Goal: Browse casually: Explore the website without a specific task or goal

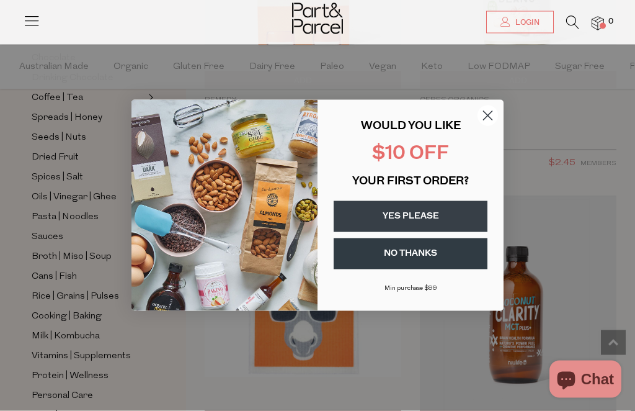
scroll to position [1999, 0]
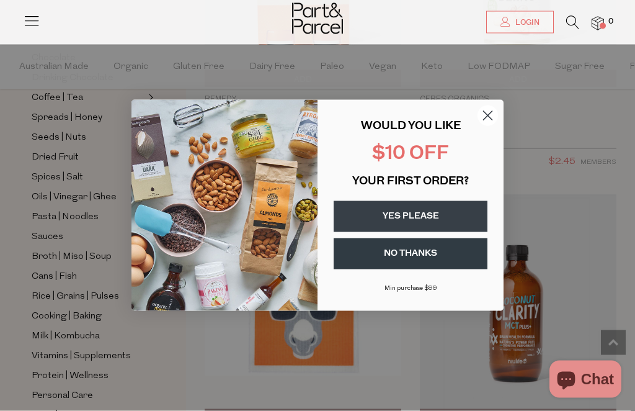
click at [493, 126] on circle "Close dialog" at bounding box center [488, 115] width 20 height 20
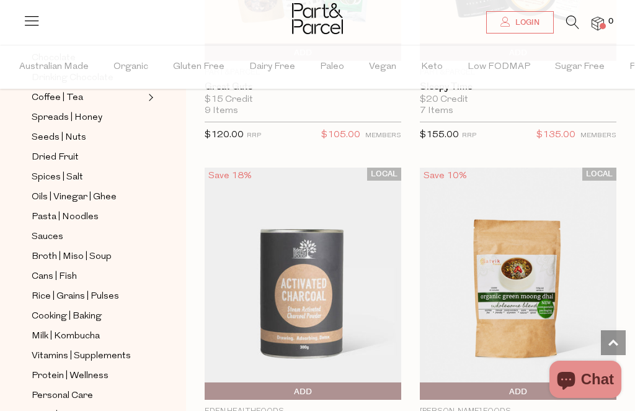
scroll to position [7887, 0]
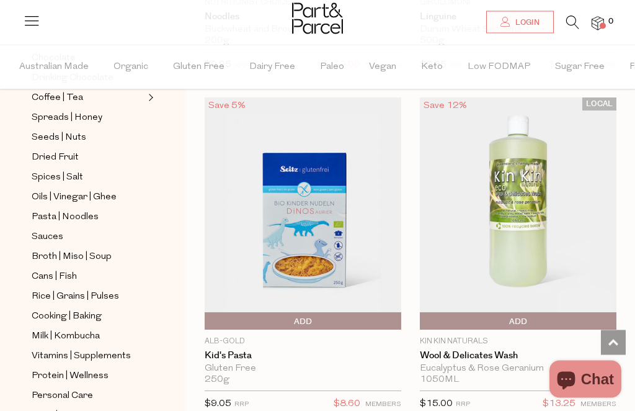
scroll to position [15005, 0]
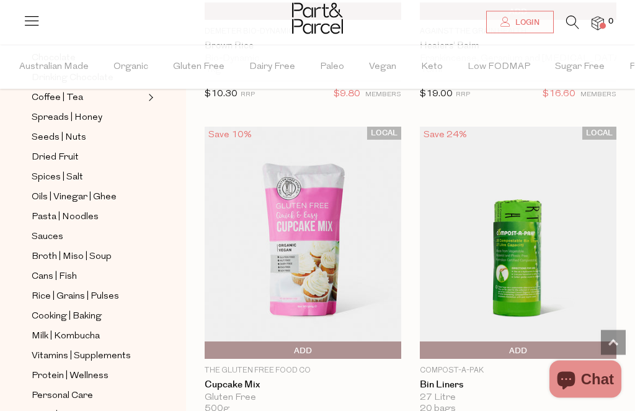
scroll to position [24117, 0]
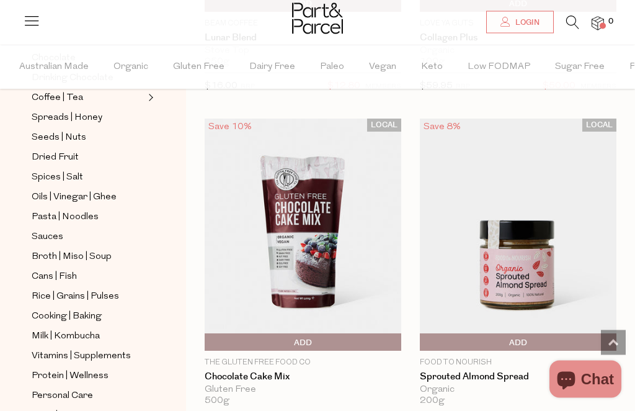
scroll to position [32605, 0]
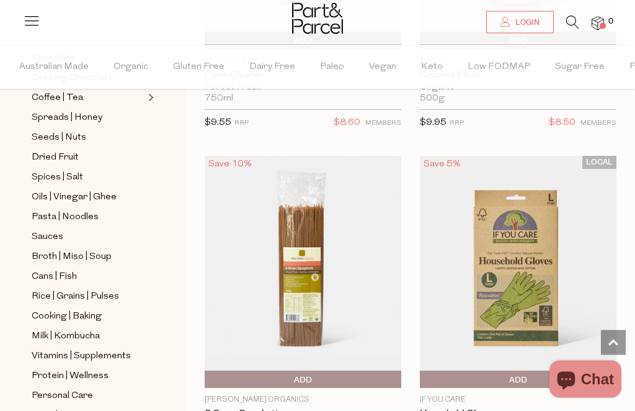
scroll to position [36972, 0]
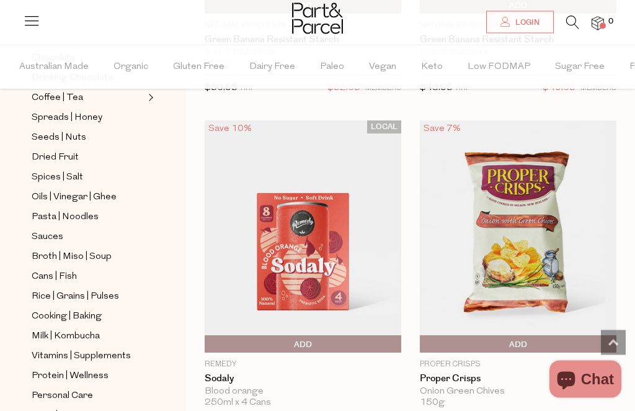
scroll to position [49197, 0]
click at [472, 179] on img at bounding box center [518, 236] width 197 height 232
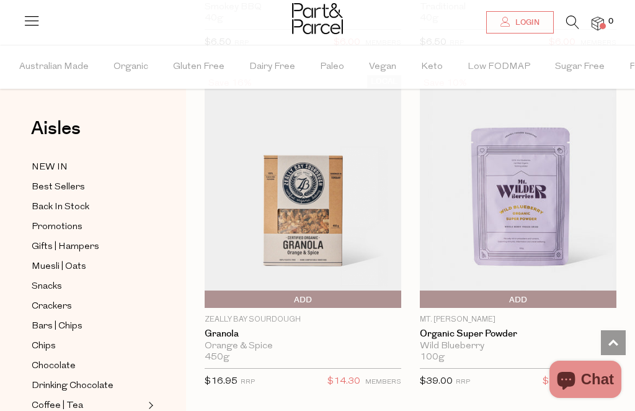
scroll to position [16385, 0]
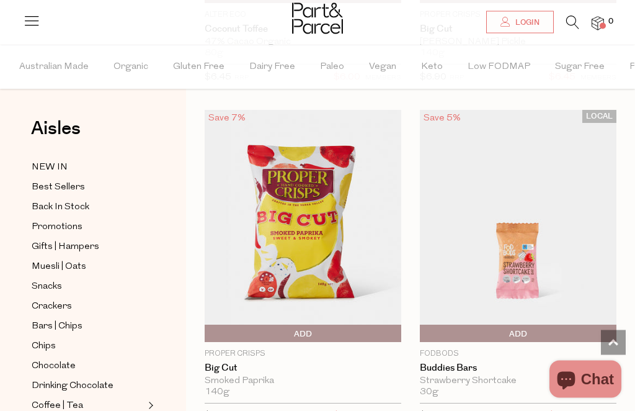
scroll to position [23121, 0]
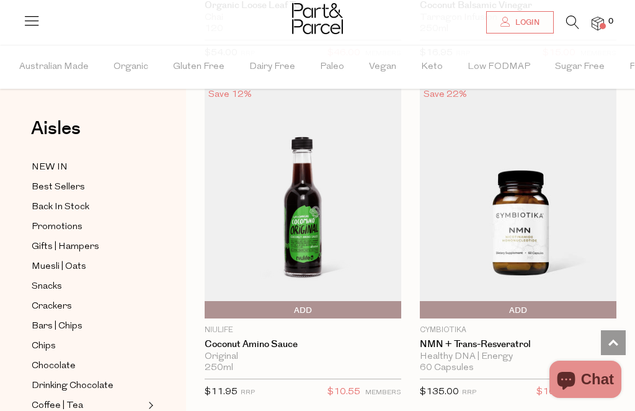
scroll to position [33365, 0]
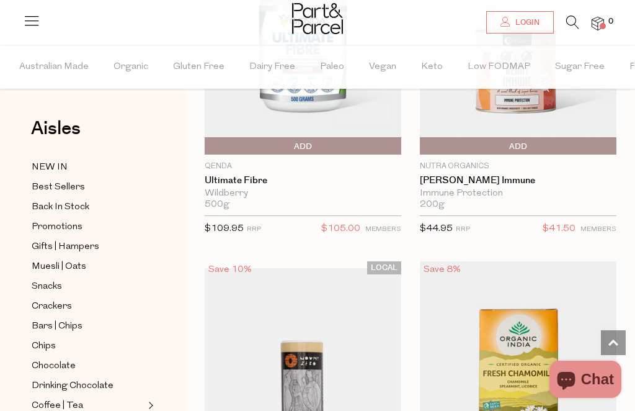
scroll to position [41053, 0]
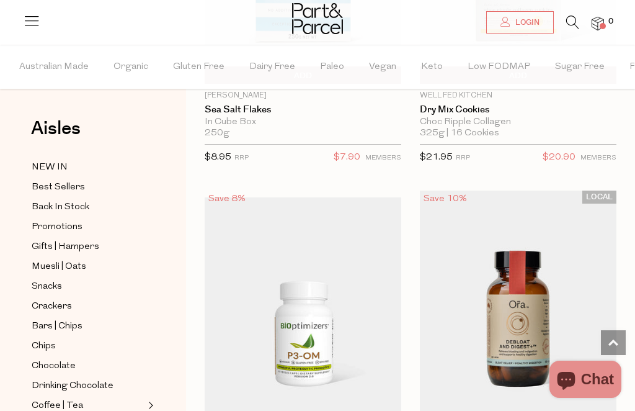
scroll to position [50718, 0]
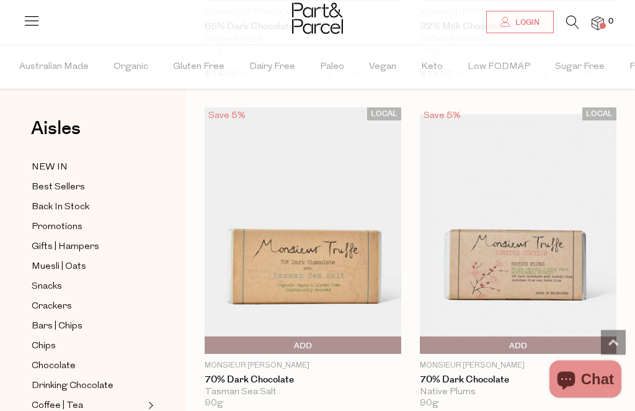
scroll to position [57317, 0]
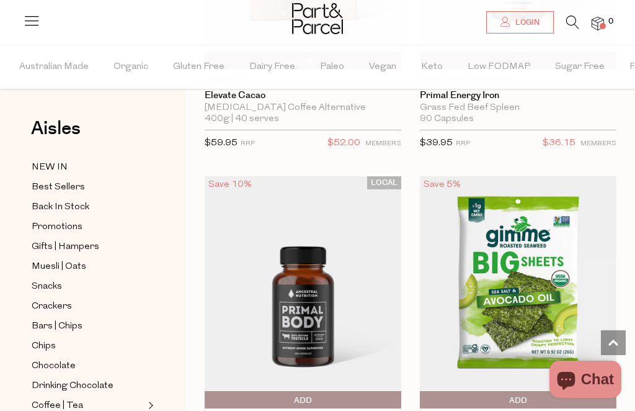
scroll to position [59350, 0]
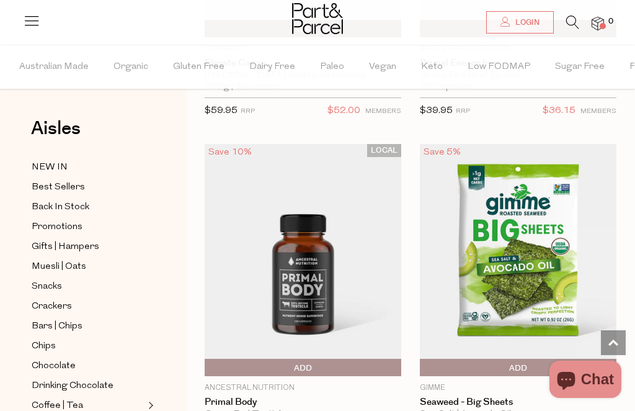
click at [176, 155] on div "Aisles Clear NEW IN Best Sellers Back In Stock Promotions Gifts | Hampers Muesl…" at bounding box center [93, 228] width 186 height 366
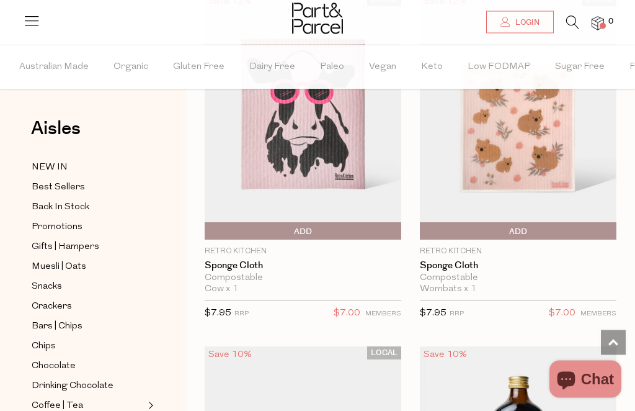
scroll to position [67735, 0]
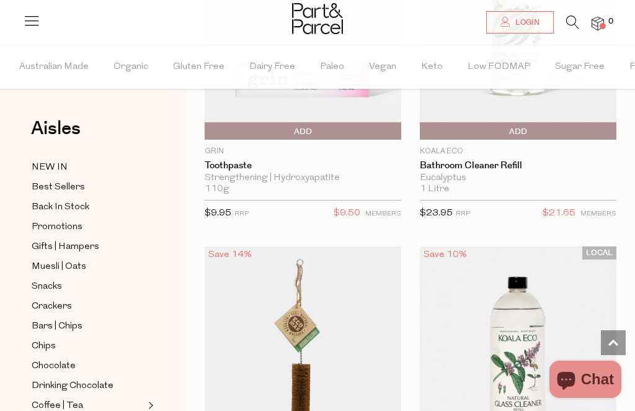
scroll to position [76281, 0]
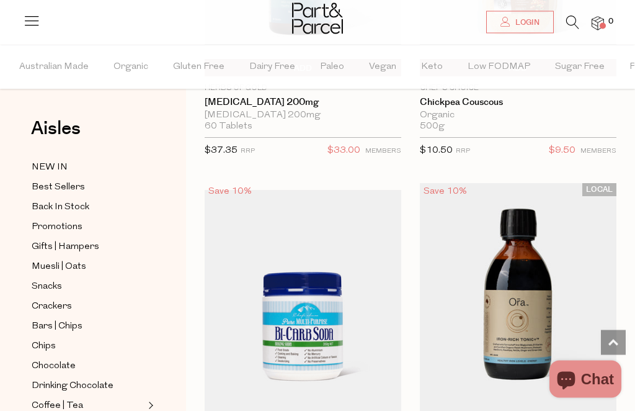
scroll to position [83115, 0]
click at [263, 190] on img at bounding box center [303, 306] width 197 height 232
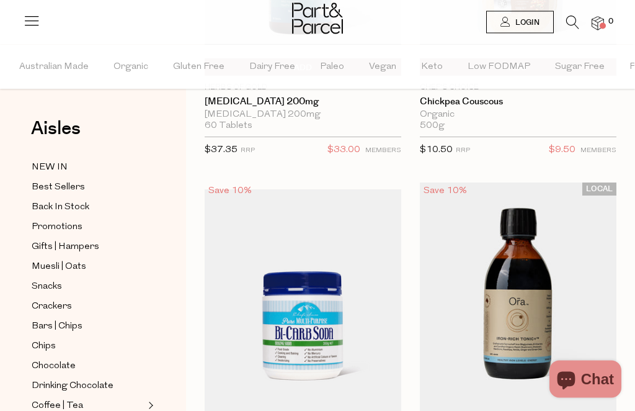
scroll to position [83157, 0]
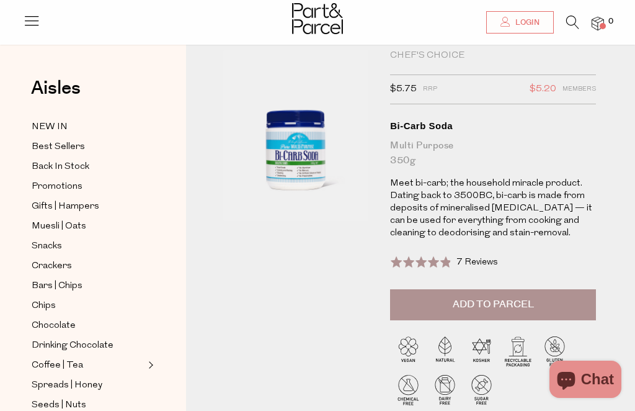
scroll to position [32, 0]
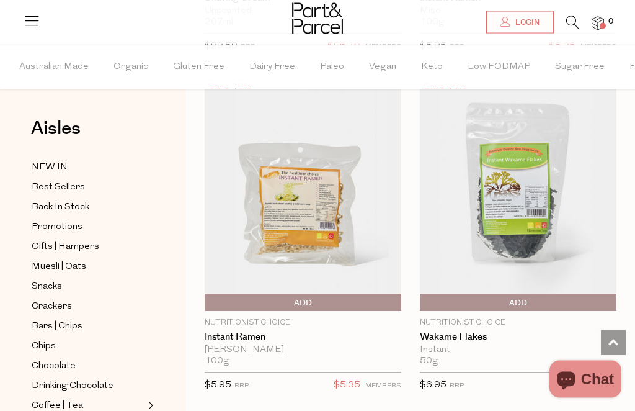
scroll to position [16412, 0]
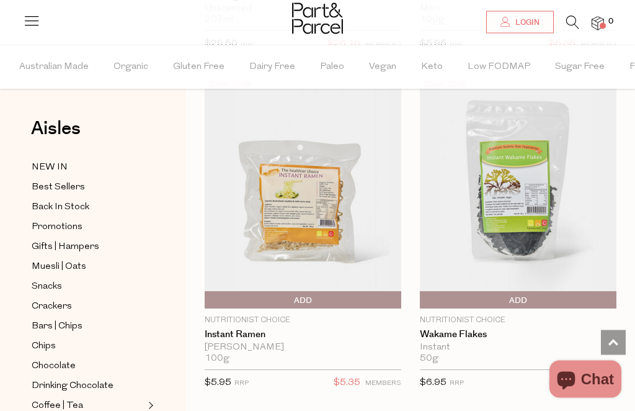
click at [271, 168] on img at bounding box center [303, 193] width 197 height 232
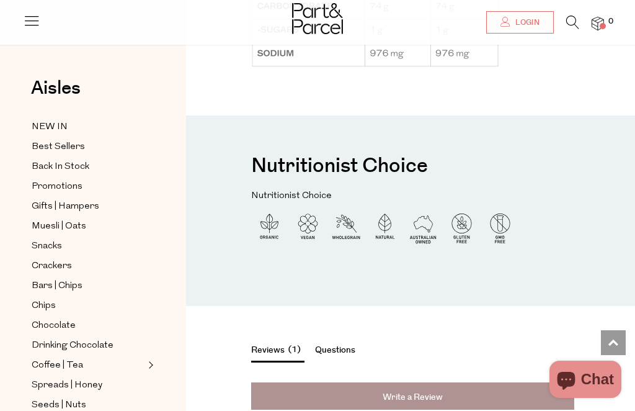
scroll to position [1404, 0]
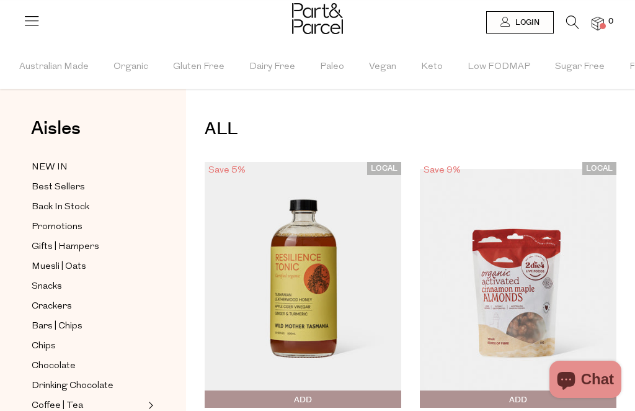
scroll to position [180, 0]
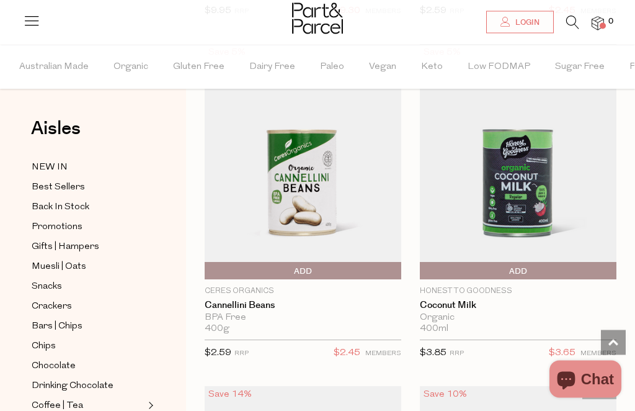
scroll to position [16076, 0]
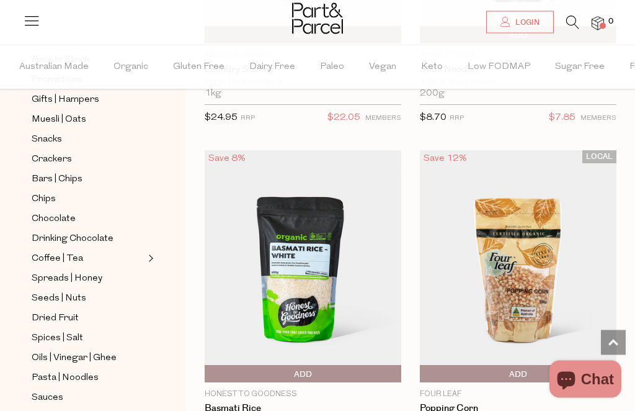
scroll to position [24778, 0]
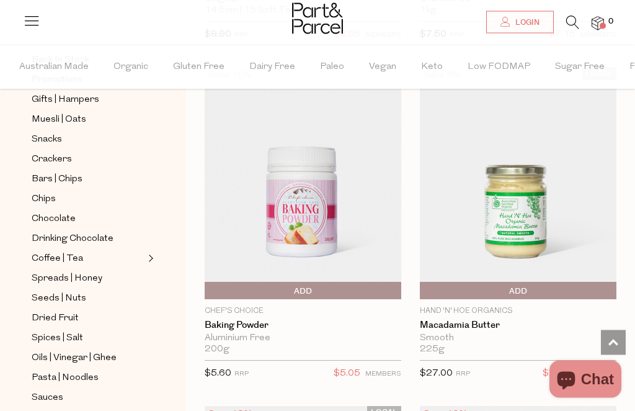
scroll to position [28600, 0]
click at [275, 159] on img at bounding box center [303, 182] width 197 height 232
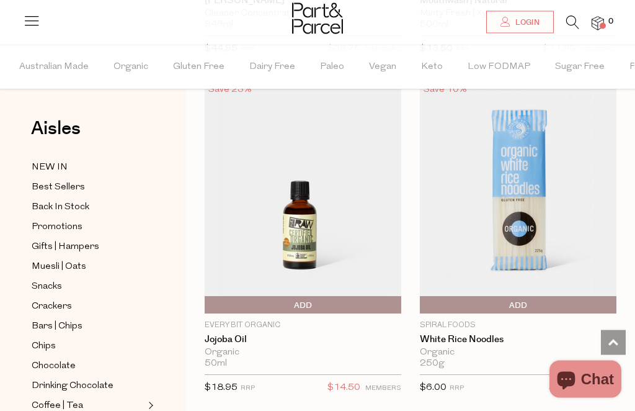
scroll to position [7897, 0]
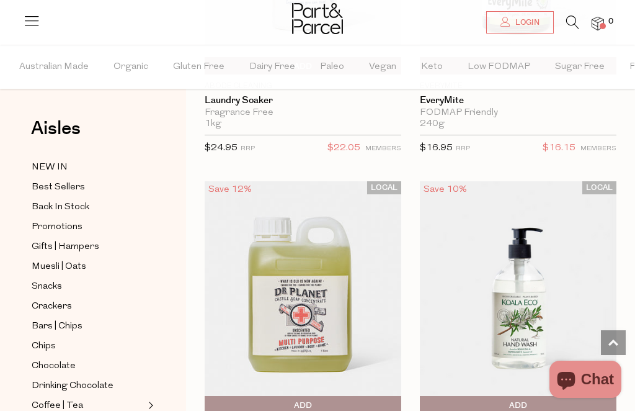
scroll to position [16646, 0]
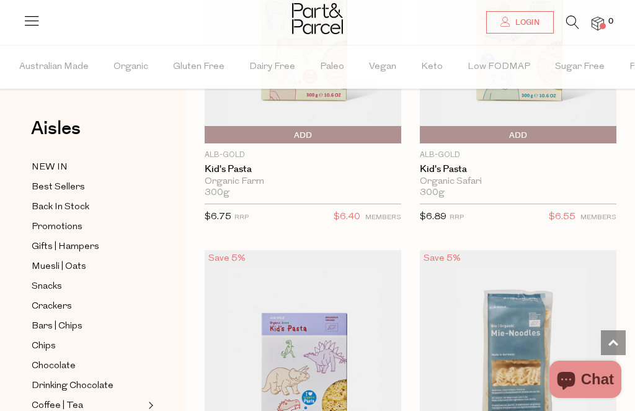
scroll to position [25044, 0]
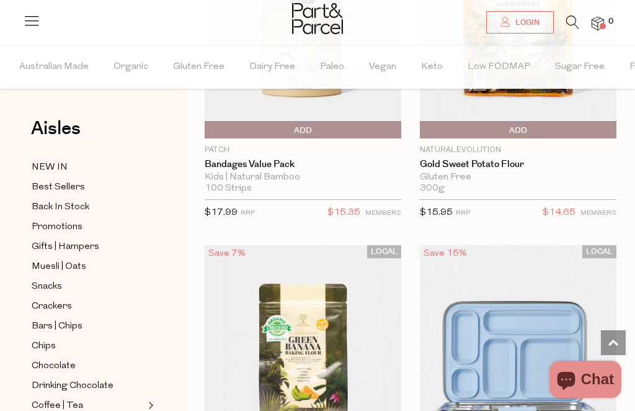
scroll to position [33596, 0]
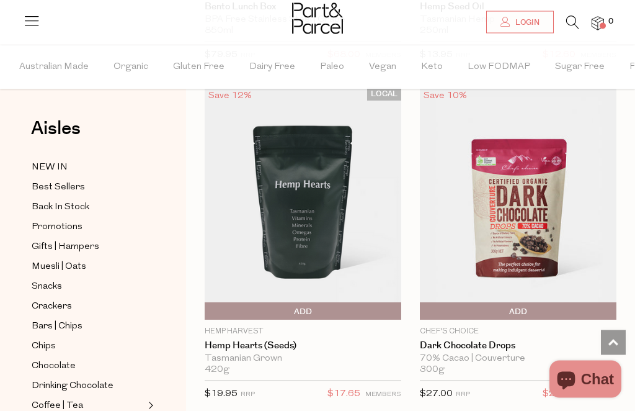
scroll to position [41485, 0]
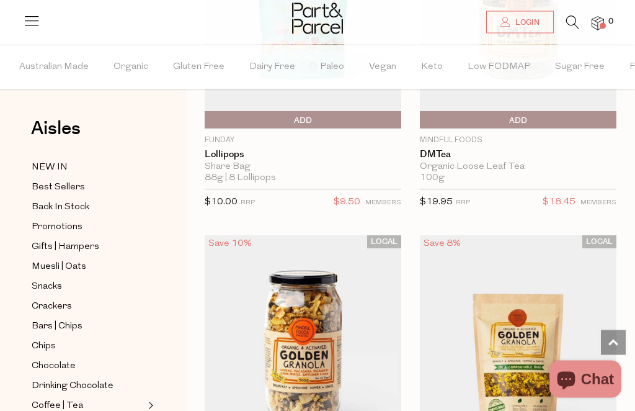
scroll to position [50658, 0]
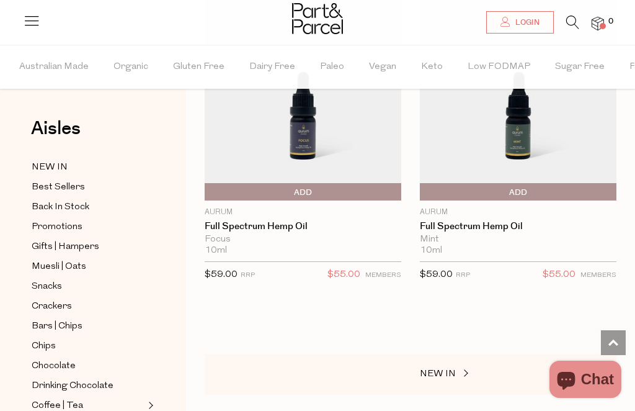
scroll to position [58057, 0]
click at [457, 370] on span at bounding box center [464, 374] width 17 height 9
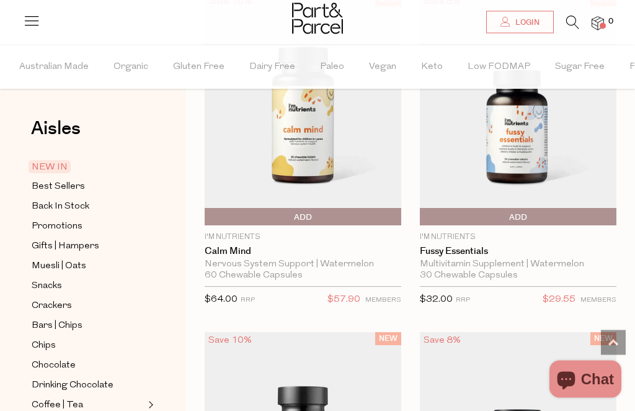
scroll to position [1862, 0]
click at [264, 140] on img at bounding box center [303, 109] width 197 height 232
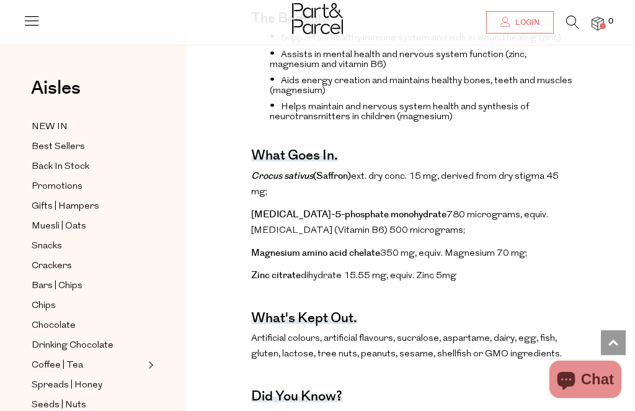
scroll to position [365, 0]
